Goal: Task Accomplishment & Management: Manage account settings

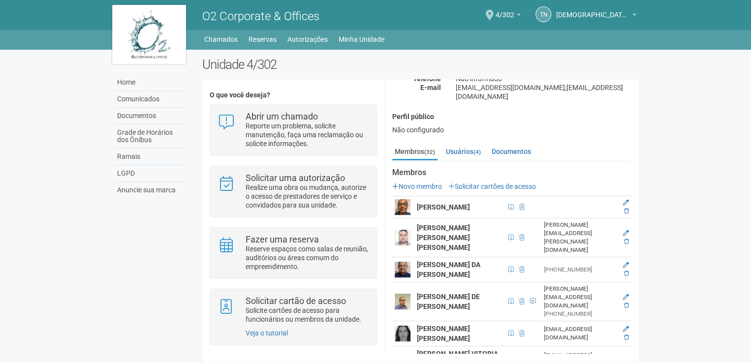
scroll to position [197, 0]
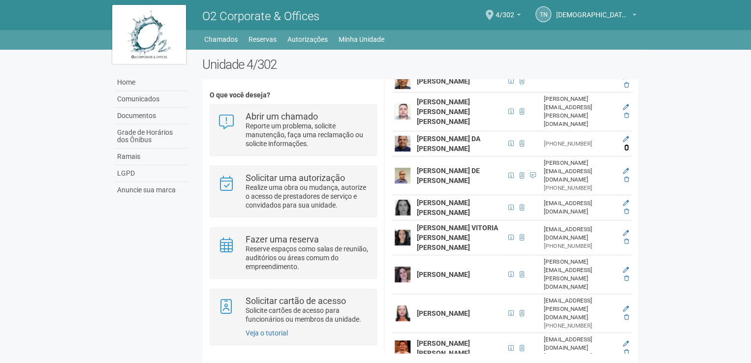
drag, startPoint x: 626, startPoint y: 145, endPoint x: 408, endPoint y: 40, distance: 241.8
click at [626, 145] on icon at bounding box center [626, 148] width 5 height 6
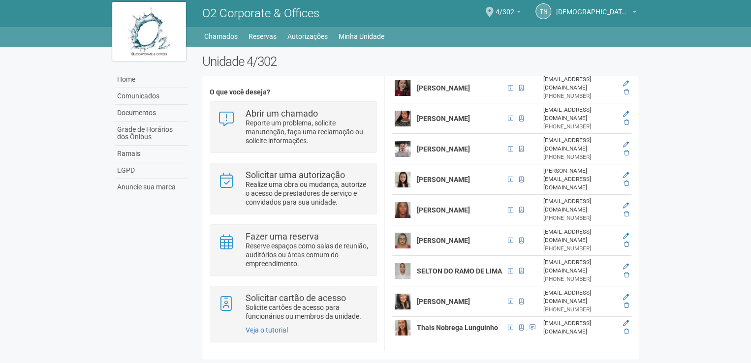
scroll to position [984, 0]
click at [624, 217] on icon at bounding box center [626, 214] width 5 height 6
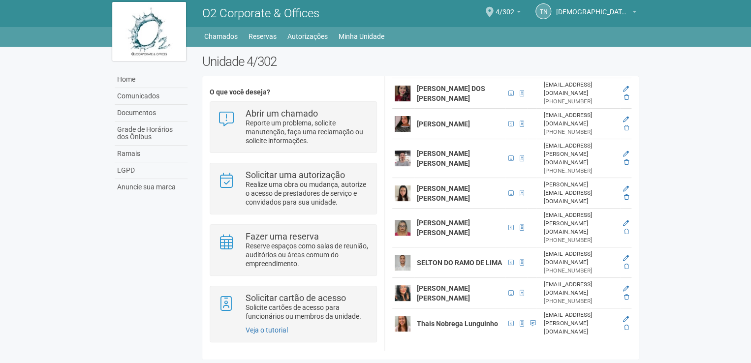
scroll to position [1009, 0]
